Goal: Information Seeking & Learning: Learn about a topic

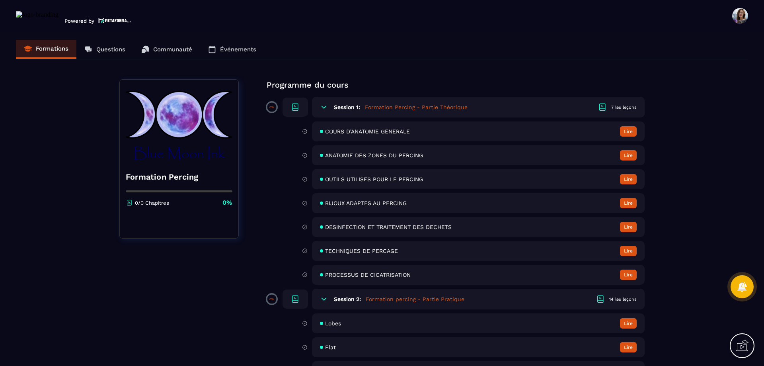
click at [630, 129] on button "Lire" at bounding box center [628, 131] width 17 height 10
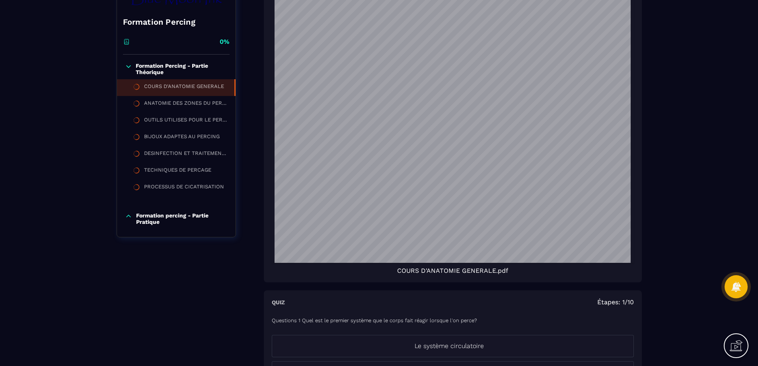
scroll to position [146, 0]
click at [130, 219] on icon at bounding box center [129, 217] width 8 height 8
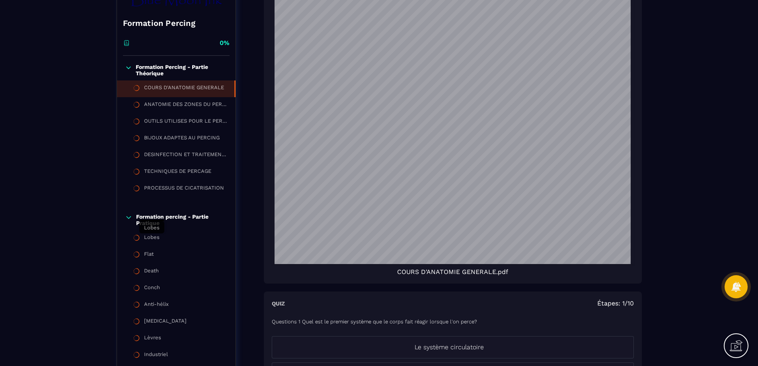
click at [157, 235] on div "Lobes" at bounding box center [152, 238] width 16 height 9
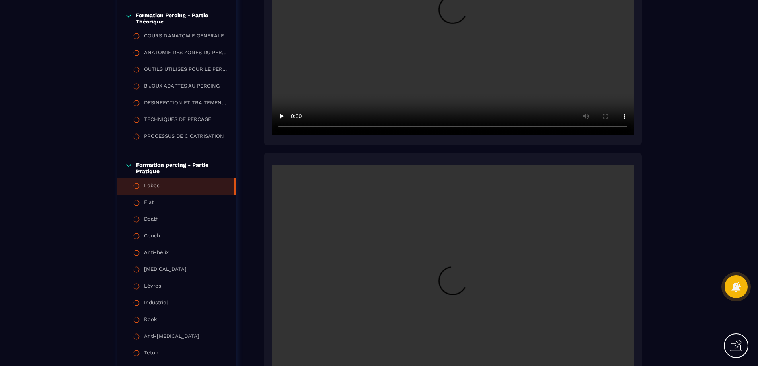
scroll to position [205, 0]
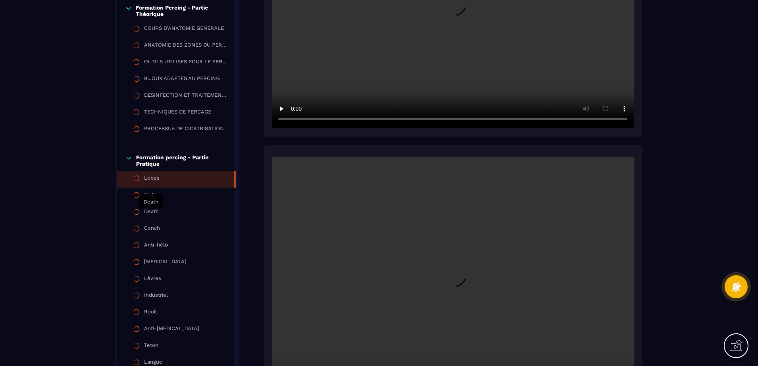
click at [148, 216] on div "Death" at bounding box center [151, 212] width 15 height 9
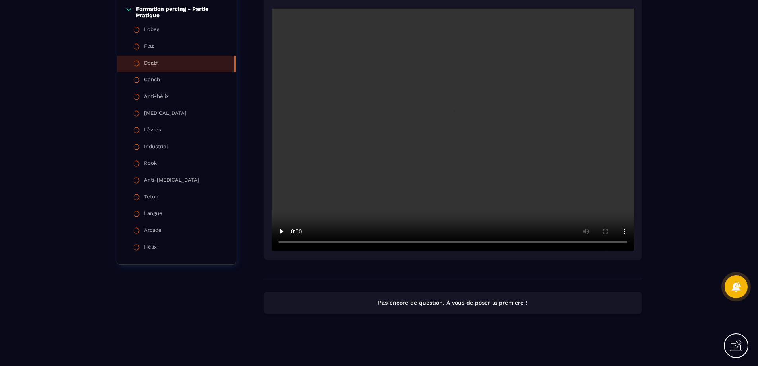
scroll to position [354, 0]
click at [175, 180] on li "Anti-[MEDICAL_DATA]" at bounding box center [176, 180] width 119 height 17
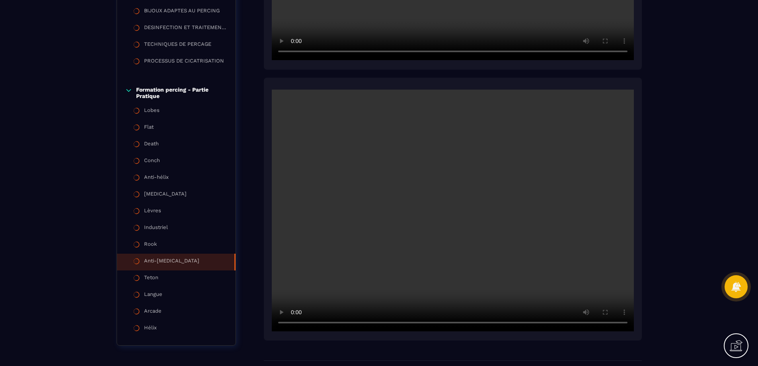
scroll to position [282, 0]
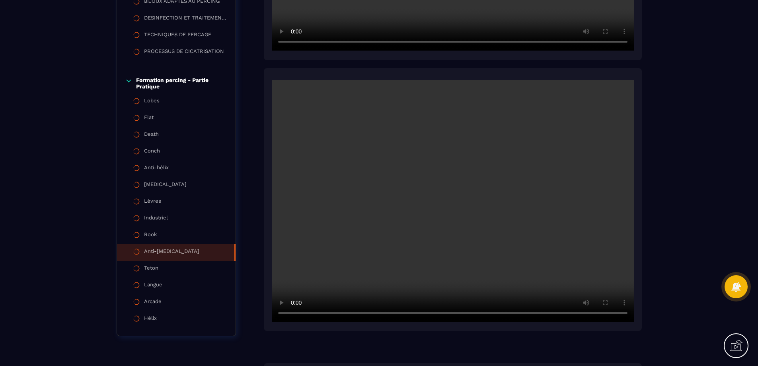
click at [162, 303] on li "Arcade" at bounding box center [176, 302] width 119 height 17
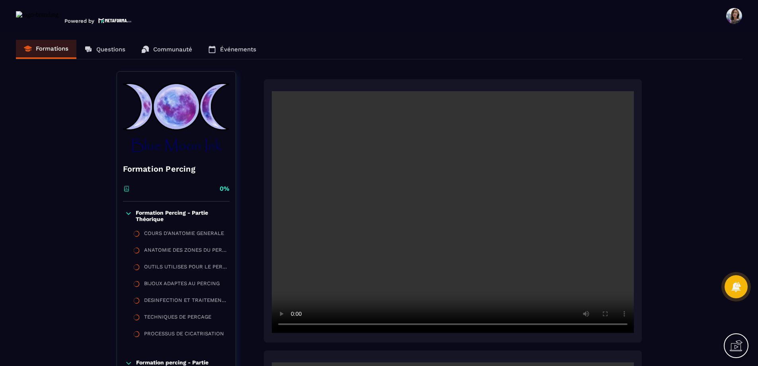
click at [119, 54] on div "Formations Questions Communauté Événements" at bounding box center [379, 49] width 726 height 19
click at [120, 50] on div "Formations Questions Communauté Événements" at bounding box center [379, 49] width 726 height 19
click at [169, 49] on div "Formations Questions Communauté Événements" at bounding box center [379, 49] width 726 height 19
click at [261, 48] on div "Formations Questions Communauté Événements" at bounding box center [379, 49] width 726 height 19
